Goal: Information Seeking & Learning: Learn about a topic

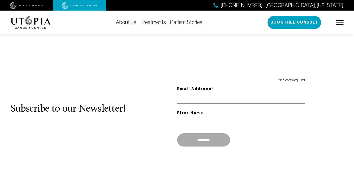
scroll to position [437, 0]
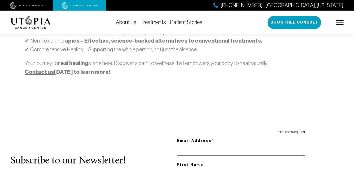
click at [241, 145] on input "Email Address *" at bounding box center [241, 150] width 128 height 11
type input "**********"
click at [241, 168] on input "First Name" at bounding box center [241, 173] width 128 height 11
type input "*****"
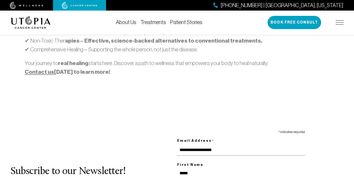
click at [306, 5] on span "[PHONE_NUMBER] | [GEOGRAPHIC_DATA], [US_STATE]" at bounding box center [282, 6] width 123 height 8
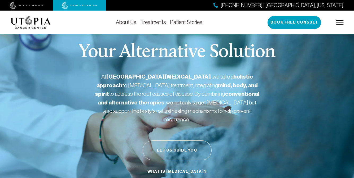
click at [80, 5] on img at bounding box center [80, 5] width 36 height 7
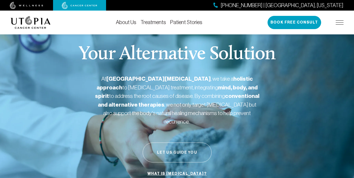
click at [177, 144] on button "Let Us Guide You" at bounding box center [177, 153] width 69 height 20
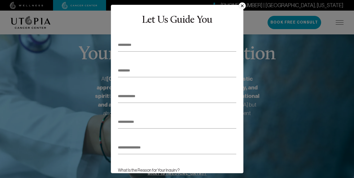
click at [240, 8] on button "×" at bounding box center [242, 5] width 7 height 7
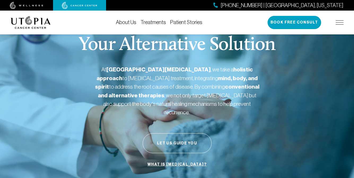
scroll to position [20, 0]
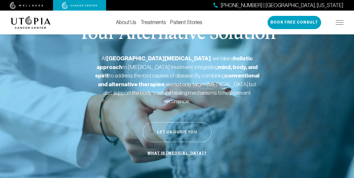
click at [177, 124] on button "Let Us Guide You" at bounding box center [177, 132] width 69 height 20
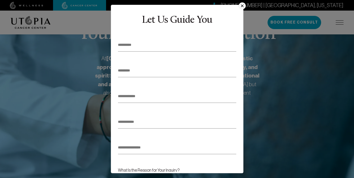
click at [240, 8] on button "×" at bounding box center [242, 5] width 7 height 7
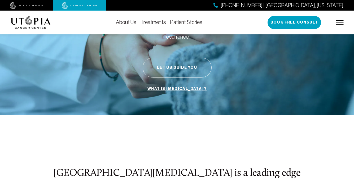
scroll to position [129, 0]
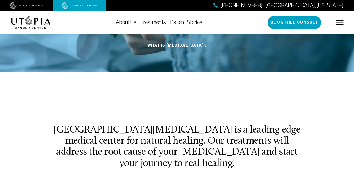
click at [80, 5] on img at bounding box center [80, 5] width 36 height 7
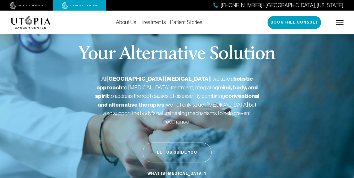
scroll to position [19, 0]
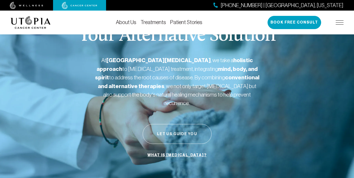
click at [177, 126] on button "Let Us Guide You" at bounding box center [177, 134] width 69 height 20
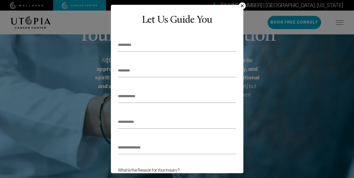
click at [240, 8] on button "×" at bounding box center [242, 5] width 7 height 7
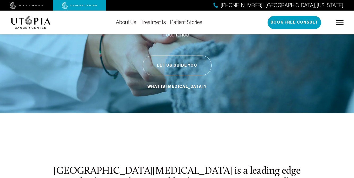
scroll to position [116, 0]
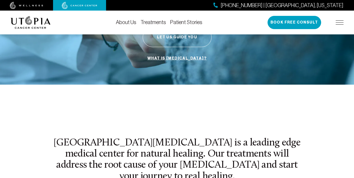
click at [185, 22] on link "Patient Stories" at bounding box center [186, 22] width 32 height 6
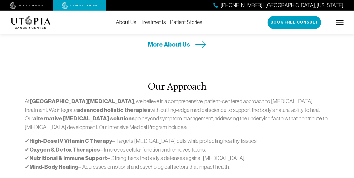
scroll to position [299, 0]
